Goal: Information Seeking & Learning: Learn about a topic

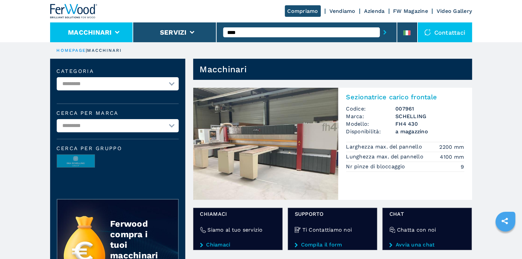
click at [121, 33] on li "Macchinari" at bounding box center [91, 32] width 83 height 20
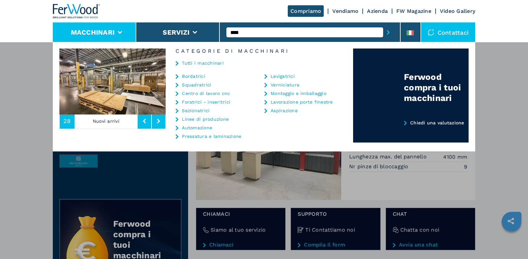
click at [201, 62] on link "Tutti i macchinari" at bounding box center [203, 63] width 42 height 5
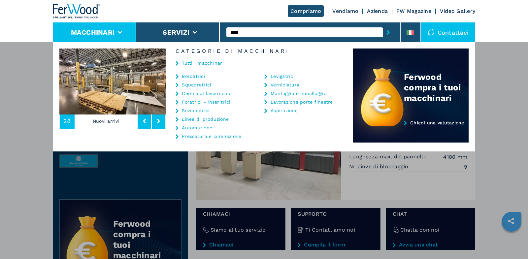
click at [215, 63] on link "Tutti i macchinari" at bounding box center [203, 63] width 42 height 5
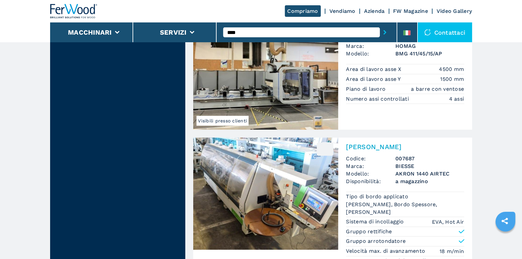
scroll to position [1513, 0]
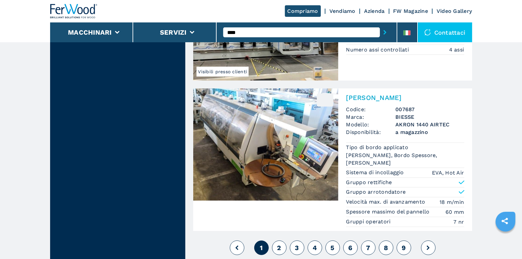
click at [279, 244] on span "2" at bounding box center [279, 248] width 4 height 8
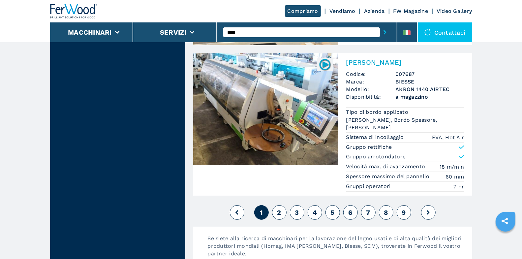
scroll to position [1554, 0]
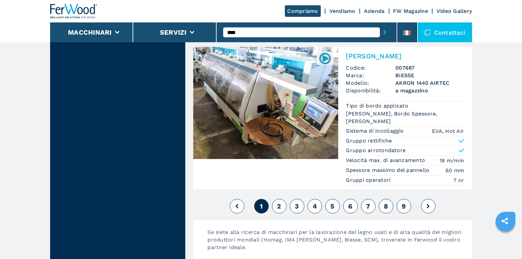
click at [276, 201] on button "2" at bounding box center [279, 206] width 15 height 15
click at [275, 199] on button "2" at bounding box center [279, 206] width 15 height 15
click at [75, 10] on img at bounding box center [74, 11] width 48 height 15
click at [246, 32] on input "****" at bounding box center [301, 32] width 157 height 10
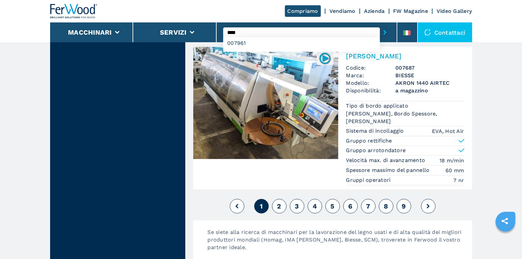
click at [82, 9] on img at bounding box center [74, 11] width 48 height 15
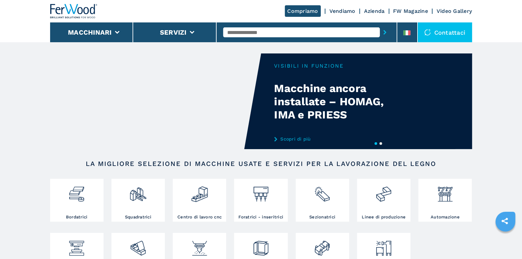
click at [282, 138] on link "Scopri di più" at bounding box center [339, 138] width 129 height 5
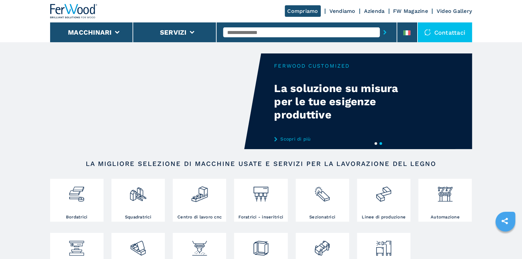
click at [291, 137] on link "Scopri di più" at bounding box center [339, 138] width 129 height 5
select select "**********"
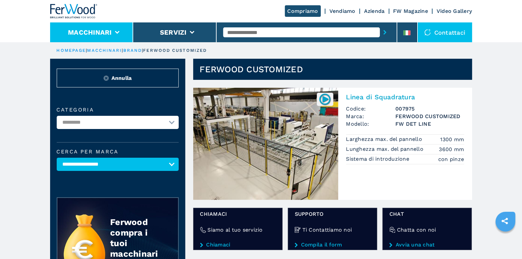
click at [126, 33] on li "Macchinari" at bounding box center [91, 32] width 83 height 20
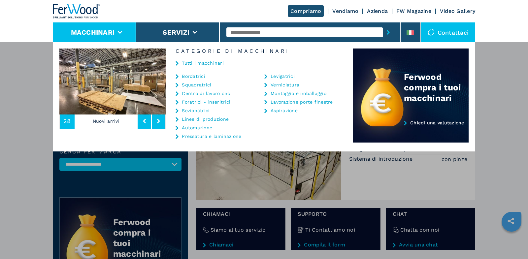
click at [200, 64] on link "Tutti i macchinari" at bounding box center [203, 63] width 42 height 5
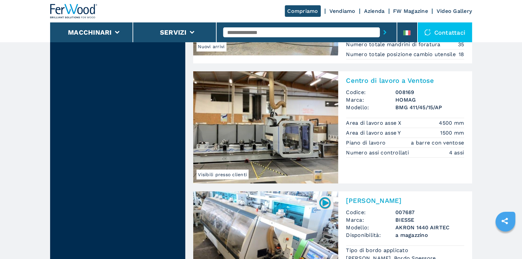
scroll to position [1506, 0]
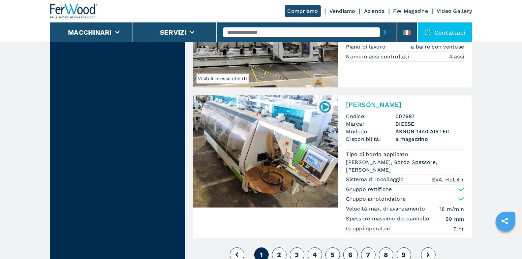
click at [281, 247] on button "2" at bounding box center [279, 254] width 15 height 15
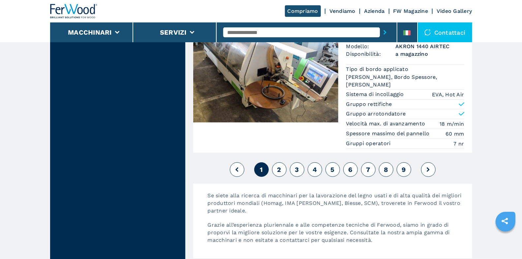
scroll to position [1593, 0]
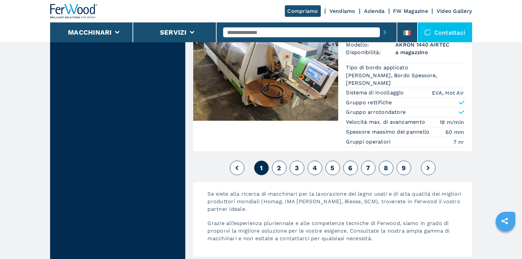
click at [282, 163] on button "2" at bounding box center [279, 168] width 15 height 15
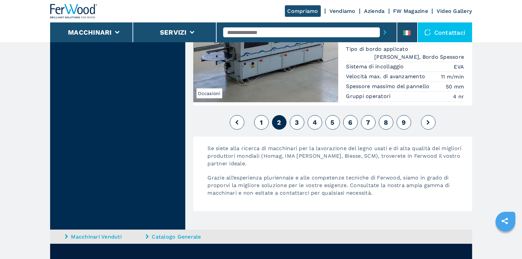
scroll to position [1649, 0]
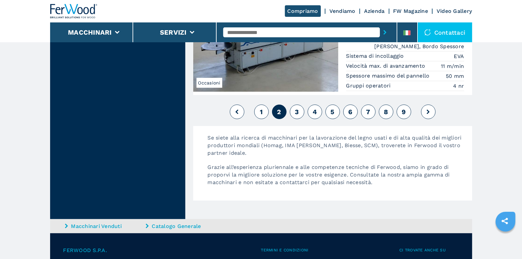
click at [296, 111] on span "3" at bounding box center [297, 112] width 4 height 8
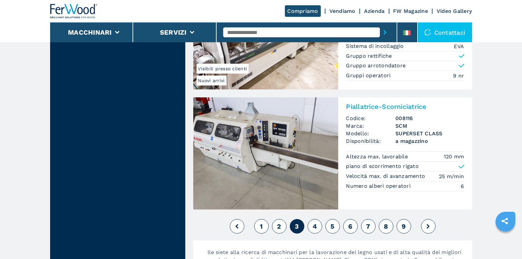
scroll to position [1483, 0]
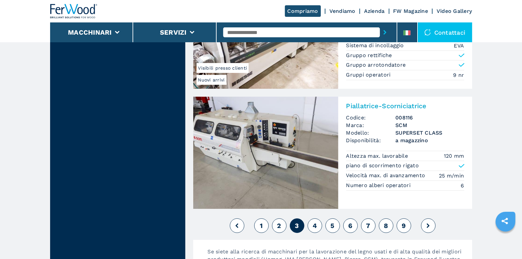
click at [317, 219] on button "4" at bounding box center [315, 225] width 15 height 15
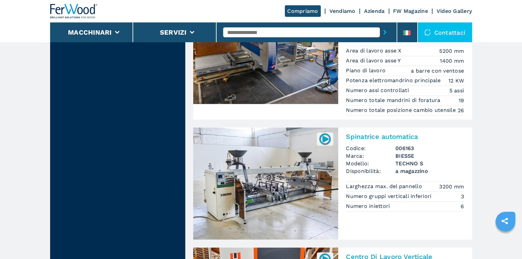
scroll to position [909, 0]
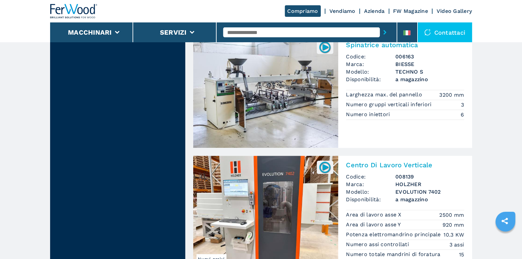
click at [258, 35] on input "text" at bounding box center [301, 32] width 157 height 10
type input "***"
click at [380, 25] on button "submit-button" at bounding box center [385, 32] width 10 height 15
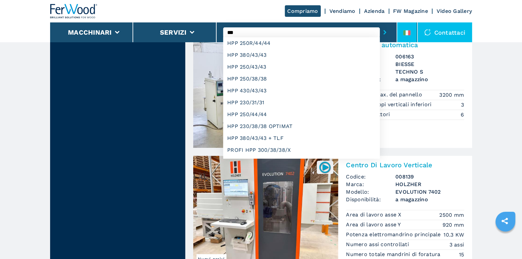
scroll to position [0, 0]
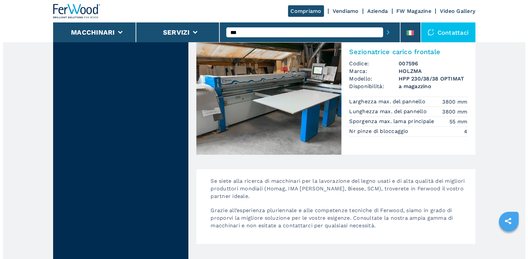
scroll to position [1348, 0]
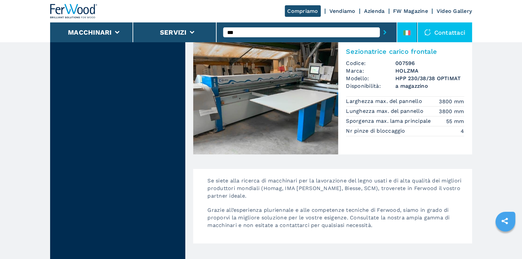
click at [408, 31] on icon at bounding box center [407, 32] width 7 height 5
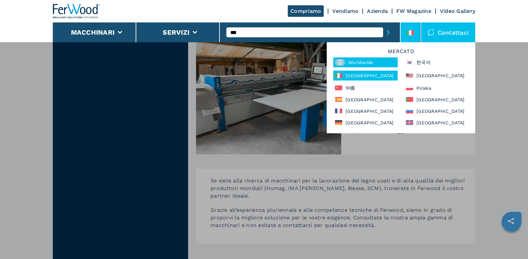
click at [381, 62] on div "Worldwide" at bounding box center [365, 62] width 64 height 10
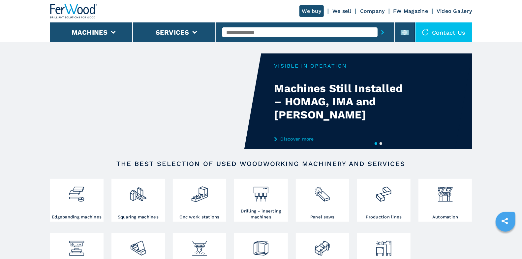
click at [312, 32] on input "text" at bounding box center [299, 32] width 155 height 10
type input "*"
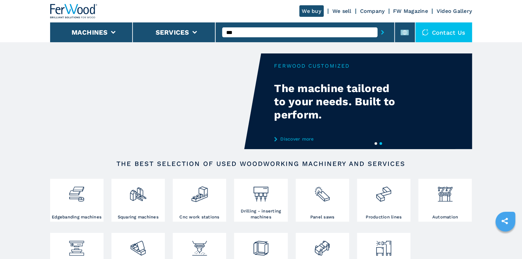
type input "***"
click at [378, 25] on button "submit-button" at bounding box center [383, 32] width 10 height 15
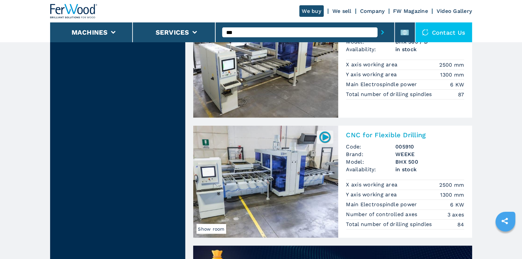
scroll to position [335, 0]
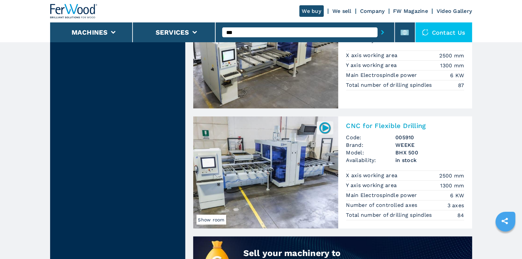
click at [384, 123] on h2 "CNC for Flexible Drilling" at bounding box center [405, 126] width 118 height 8
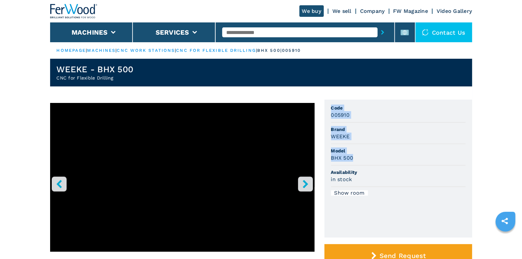
drag, startPoint x: 331, startPoint y: 106, endPoint x: 381, endPoint y: 154, distance: 69.8
click at [381, 154] on ul "Code 005910 Brand WEEKE Model BHX 500 Availability in stock Show room" at bounding box center [399, 169] width 148 height 138
copy ul "Code 005910 Brand WEEKE Model BHX 500"
click at [237, 36] on input "text" at bounding box center [299, 32] width 155 height 10
type input "*******"
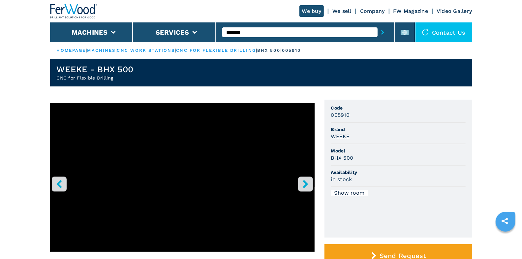
click at [378, 25] on button "submit-button" at bounding box center [383, 32] width 10 height 15
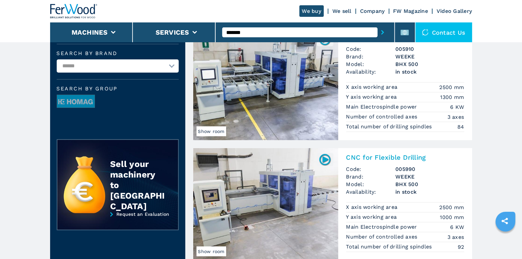
scroll to position [129, 0]
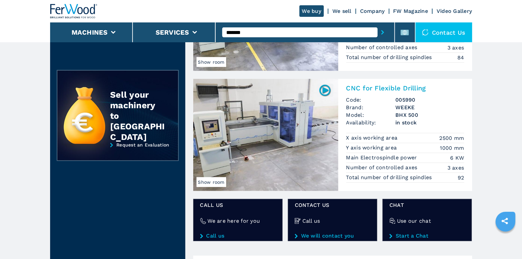
click at [375, 88] on h2 "CNC for Flexible Drilling" at bounding box center [405, 88] width 118 height 8
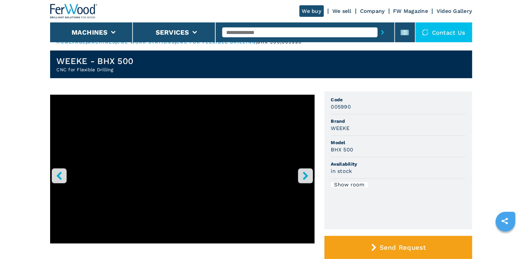
scroll to position [9, 0]
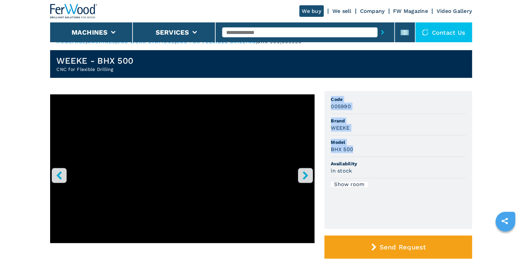
drag, startPoint x: 331, startPoint y: 98, endPoint x: 368, endPoint y: 146, distance: 60.5
click at [368, 146] on ul "Code 005990 Brand WEEKE Model BHX 500 Availability in stock Show room" at bounding box center [399, 160] width 148 height 138
copy ul "Code 005990 Brand WEEKE Model BHX 500"
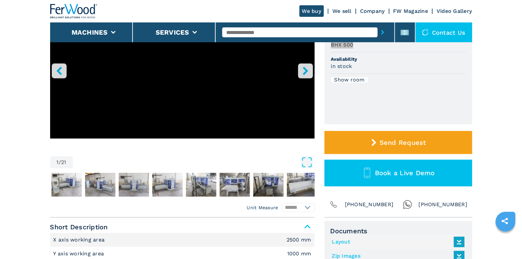
scroll to position [0, 0]
